Goal: Information Seeking & Learning: Learn about a topic

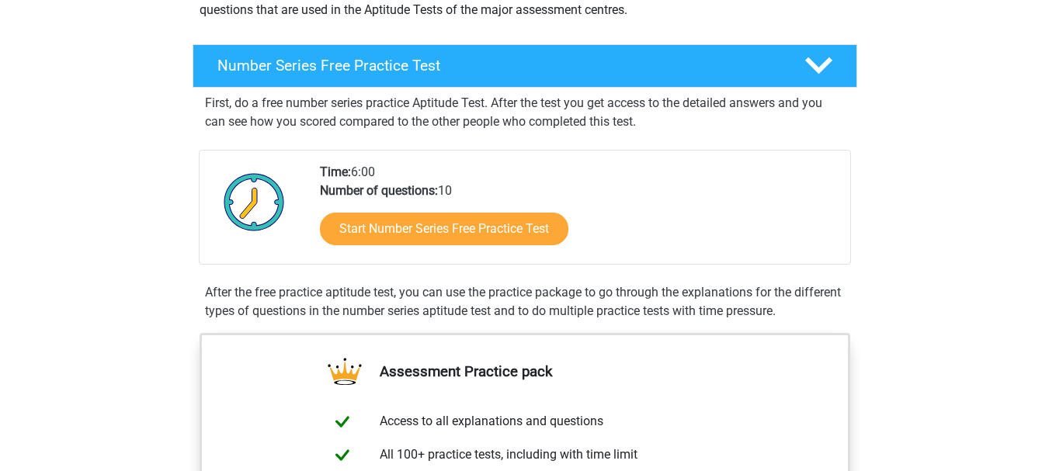
scroll to position [222, 0]
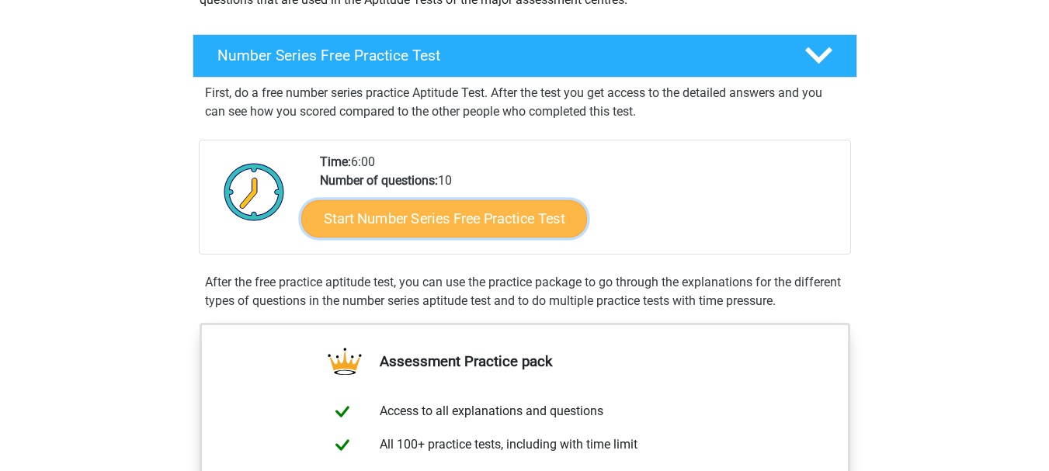
click at [498, 219] on link "Start Number Series Free Practice Test" at bounding box center [444, 218] width 286 height 37
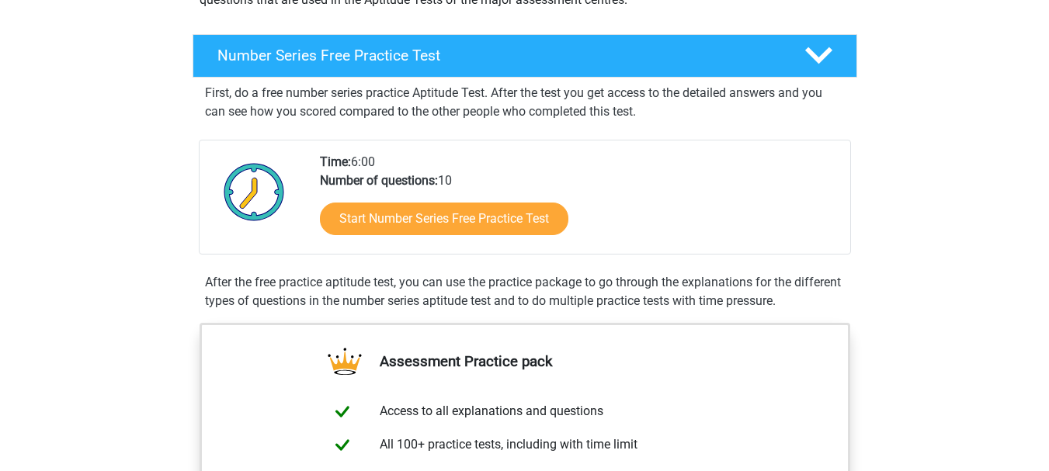
scroll to position [0, 0]
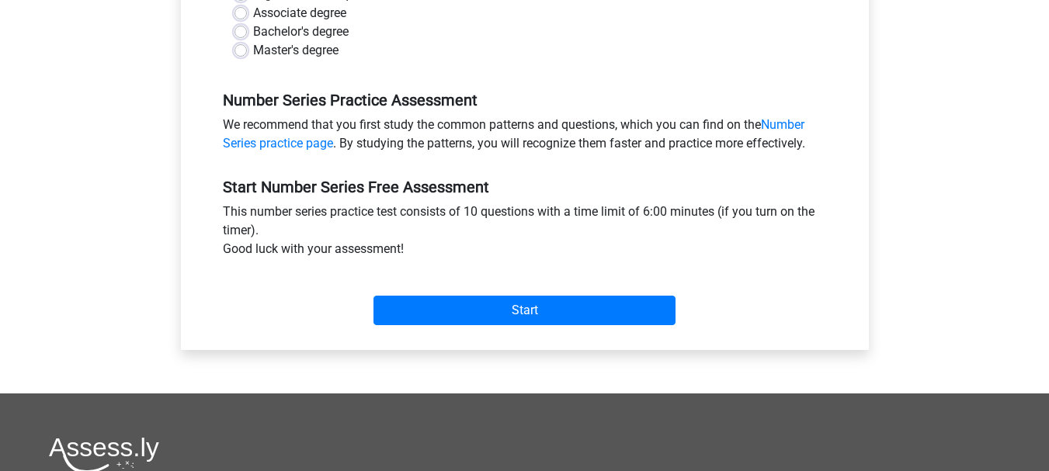
scroll to position [415, 0]
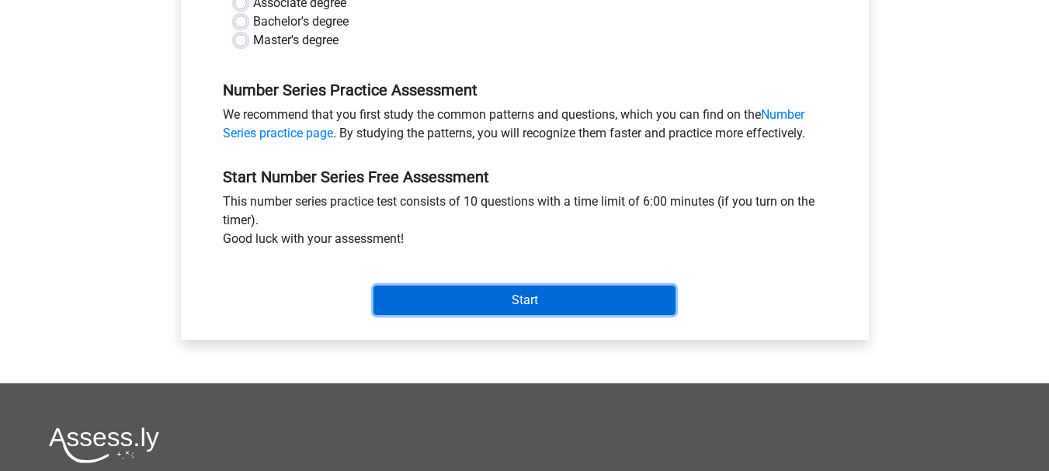
click at [547, 297] on input "Start" at bounding box center [524, 301] width 302 height 30
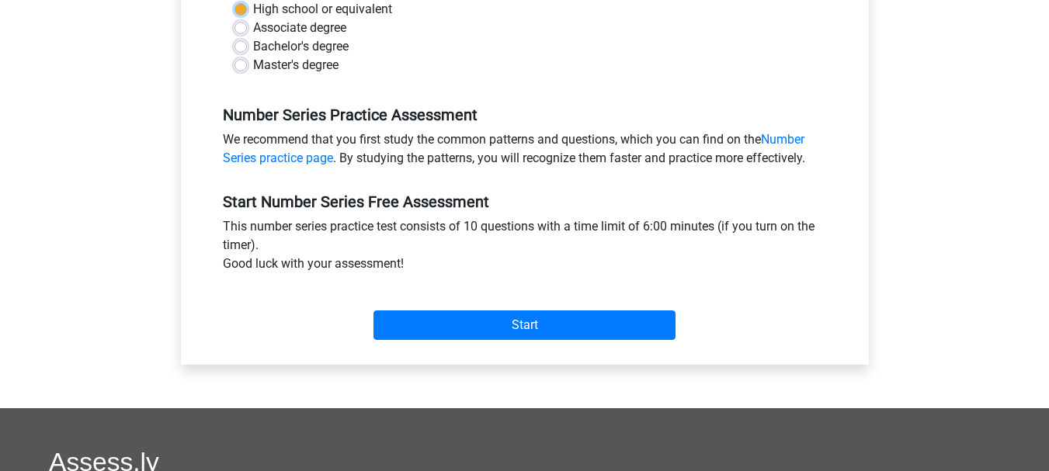
scroll to position [54, 0]
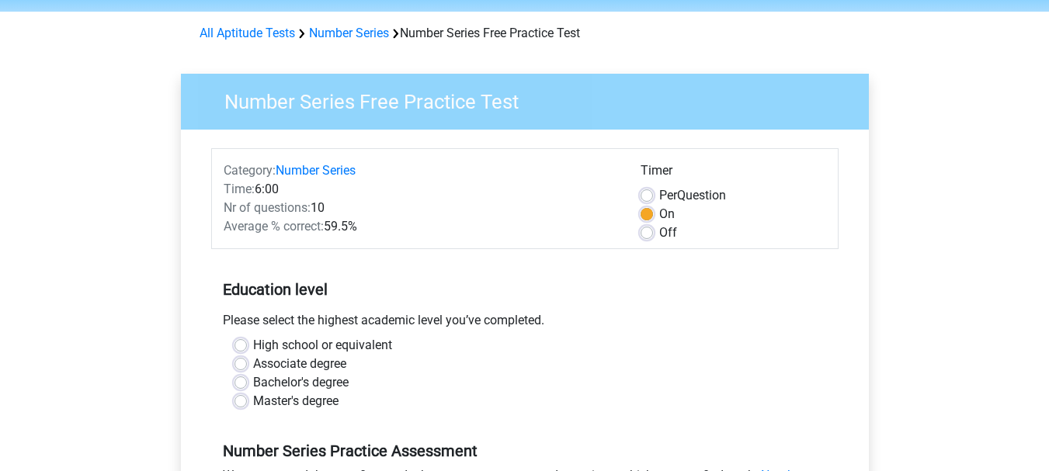
click at [253, 347] on label "High school or equivalent" at bounding box center [322, 345] width 139 height 19
click at [237, 347] on input "High school or equivalent" at bounding box center [240, 344] width 12 height 16
radio input "true"
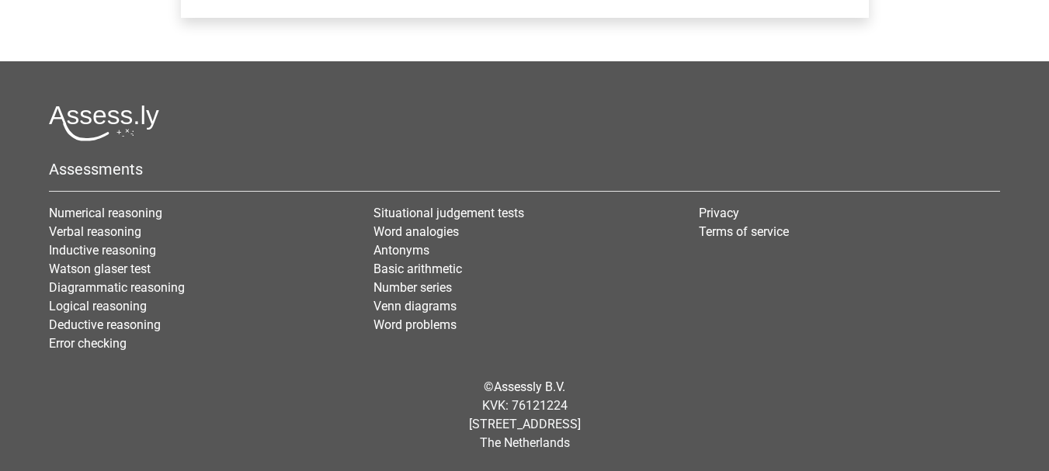
scroll to position [401, 0]
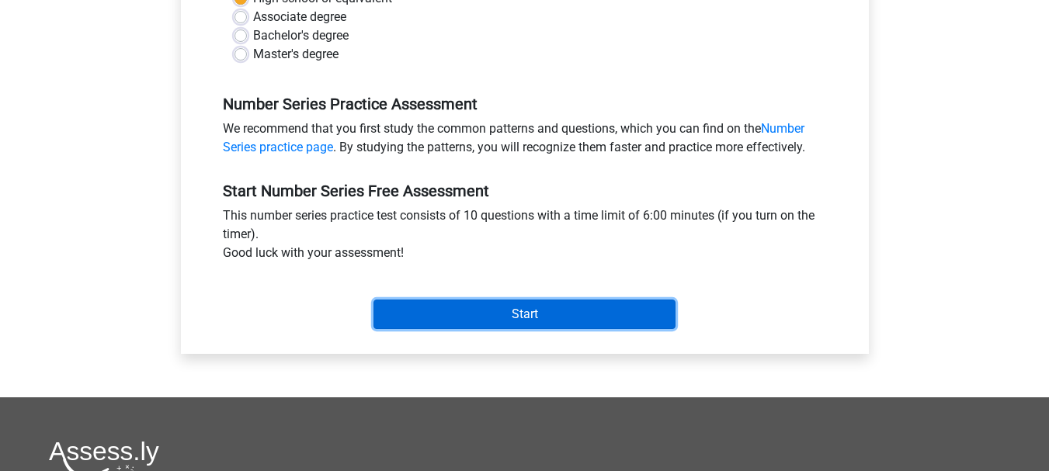
click at [515, 311] on input "Start" at bounding box center [524, 315] width 302 height 30
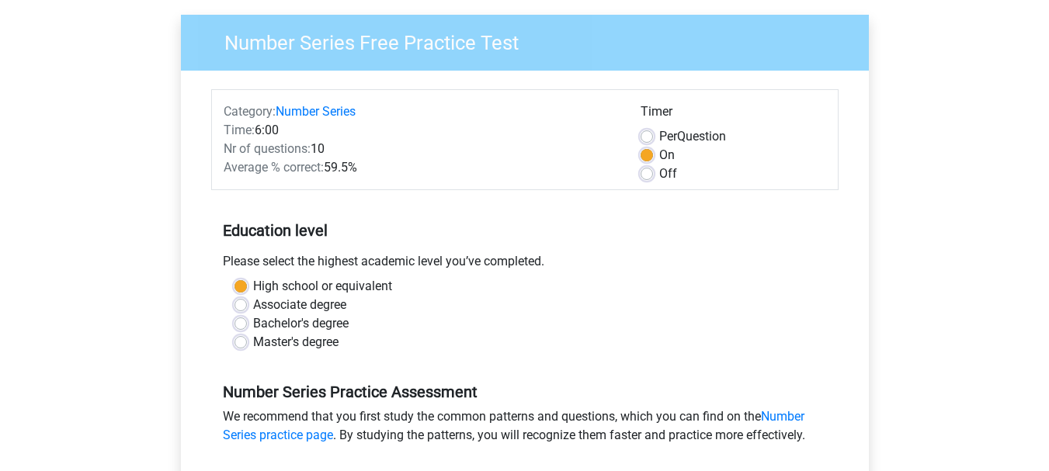
scroll to position [89, 0]
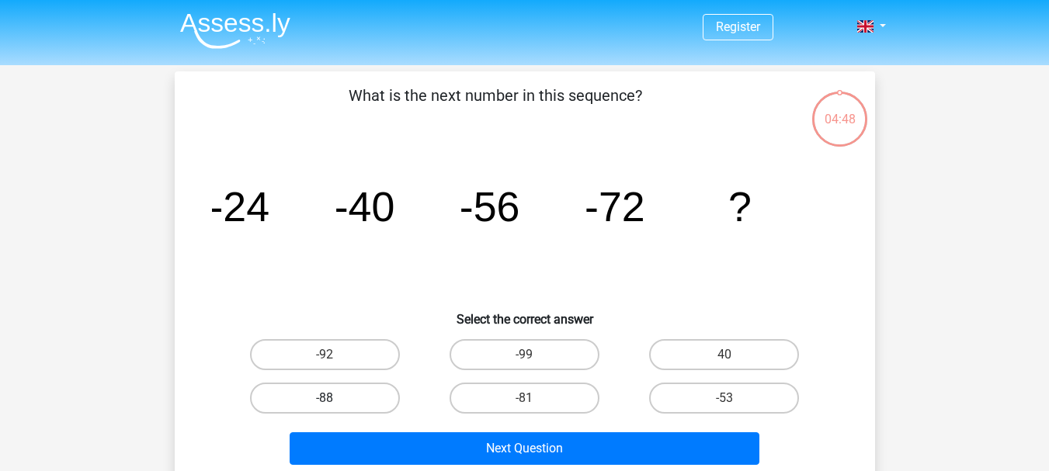
click at [354, 397] on label "-88" at bounding box center [325, 398] width 150 height 31
click at [335, 398] on input "-88" at bounding box center [330, 403] width 10 height 10
radio input "true"
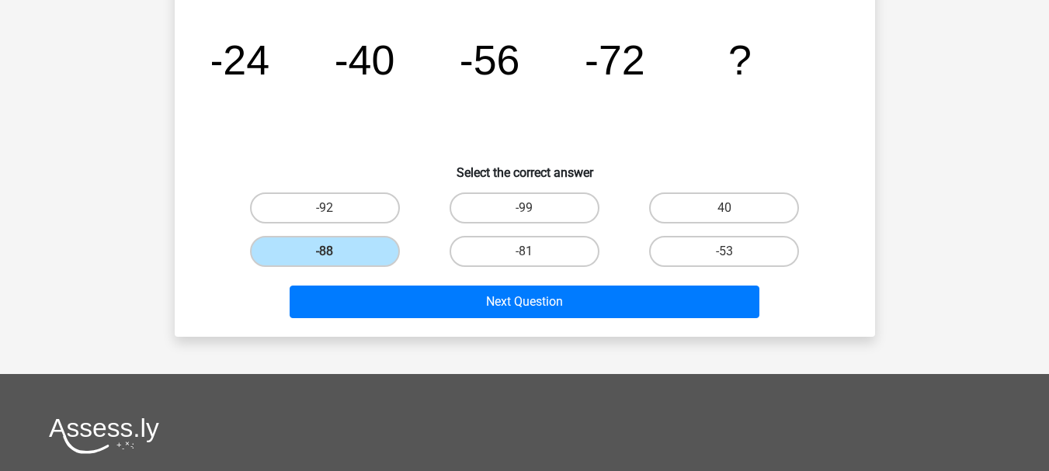
scroll to position [155, 0]
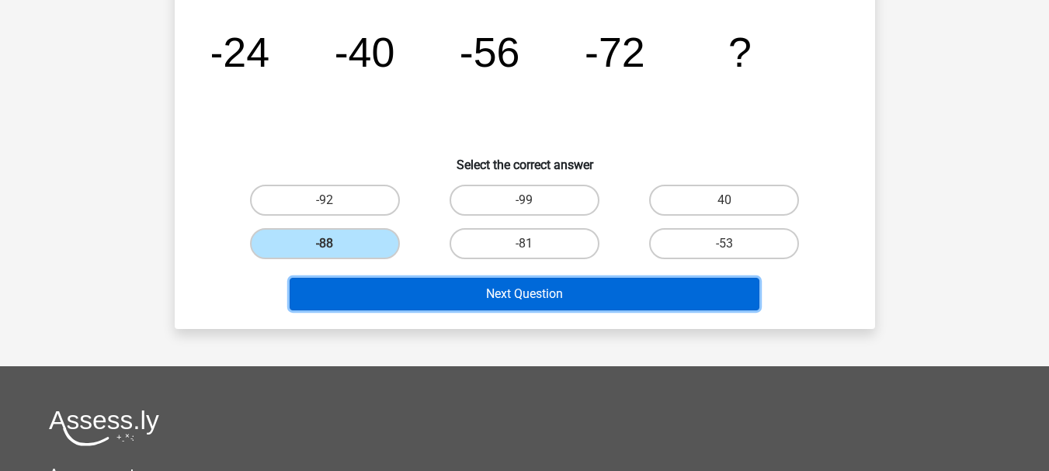
click at [596, 304] on button "Next Question" at bounding box center [525, 294] width 470 height 33
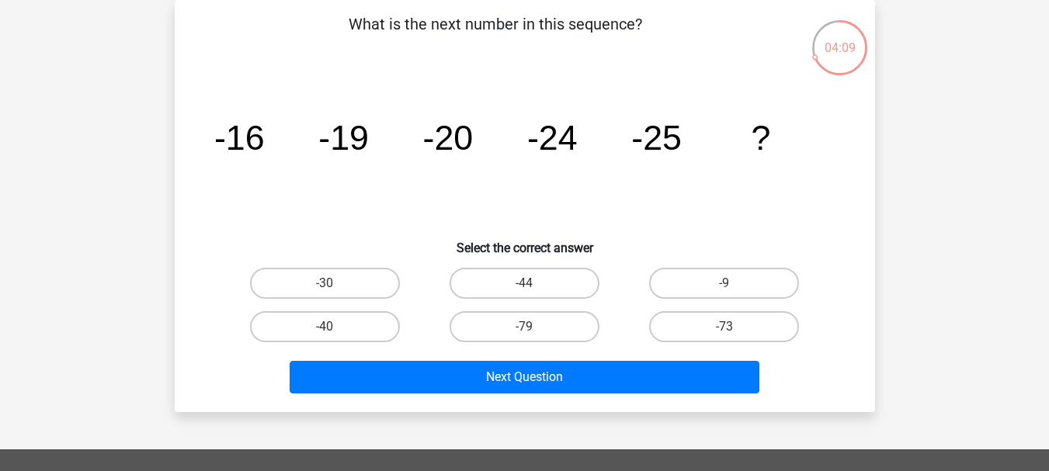
scroll to position [0, 0]
